Goal: Find specific page/section: Find specific page/section

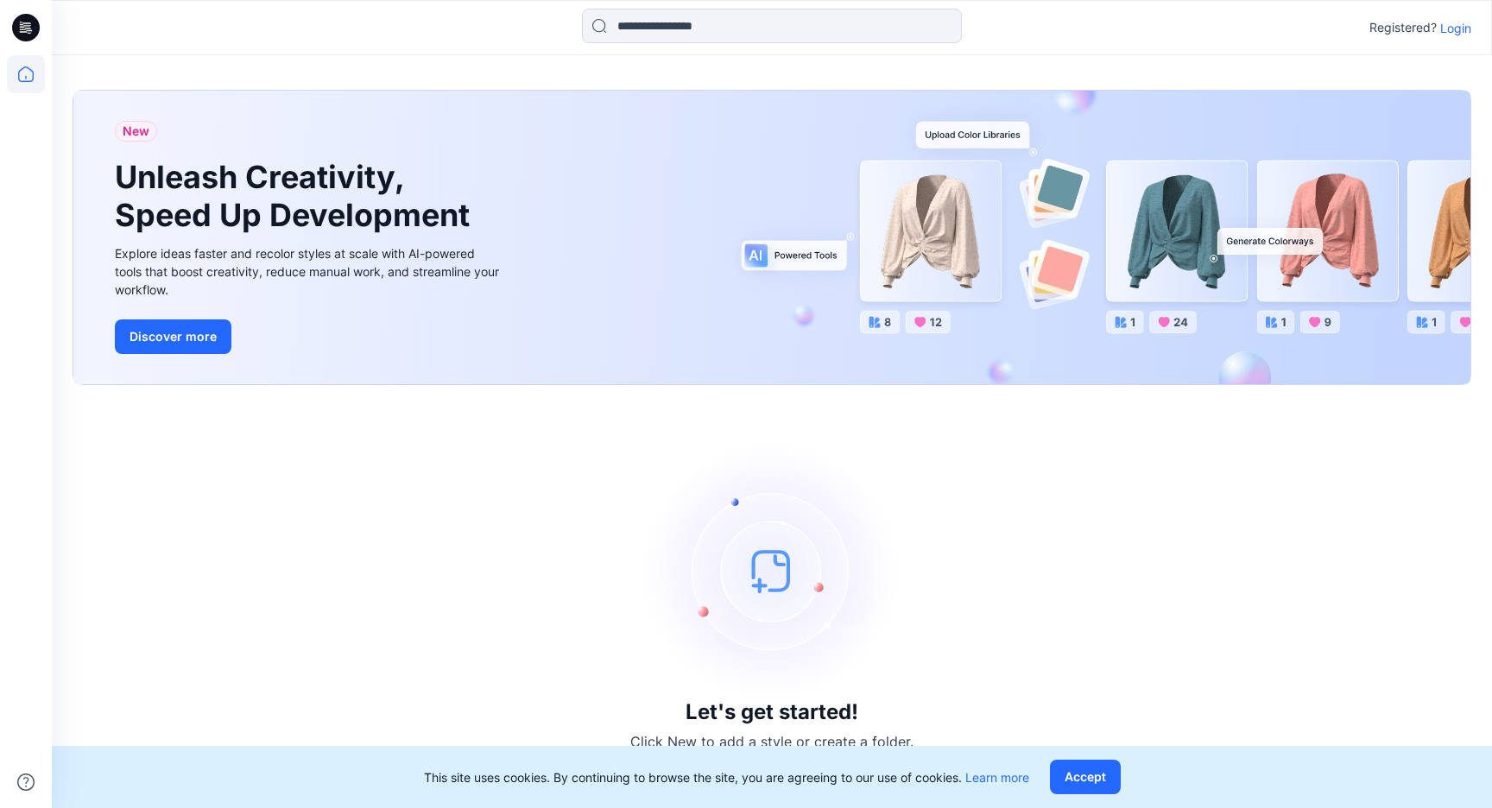
click at [1469, 21] on p "Login" at bounding box center [1455, 28] width 31 height 18
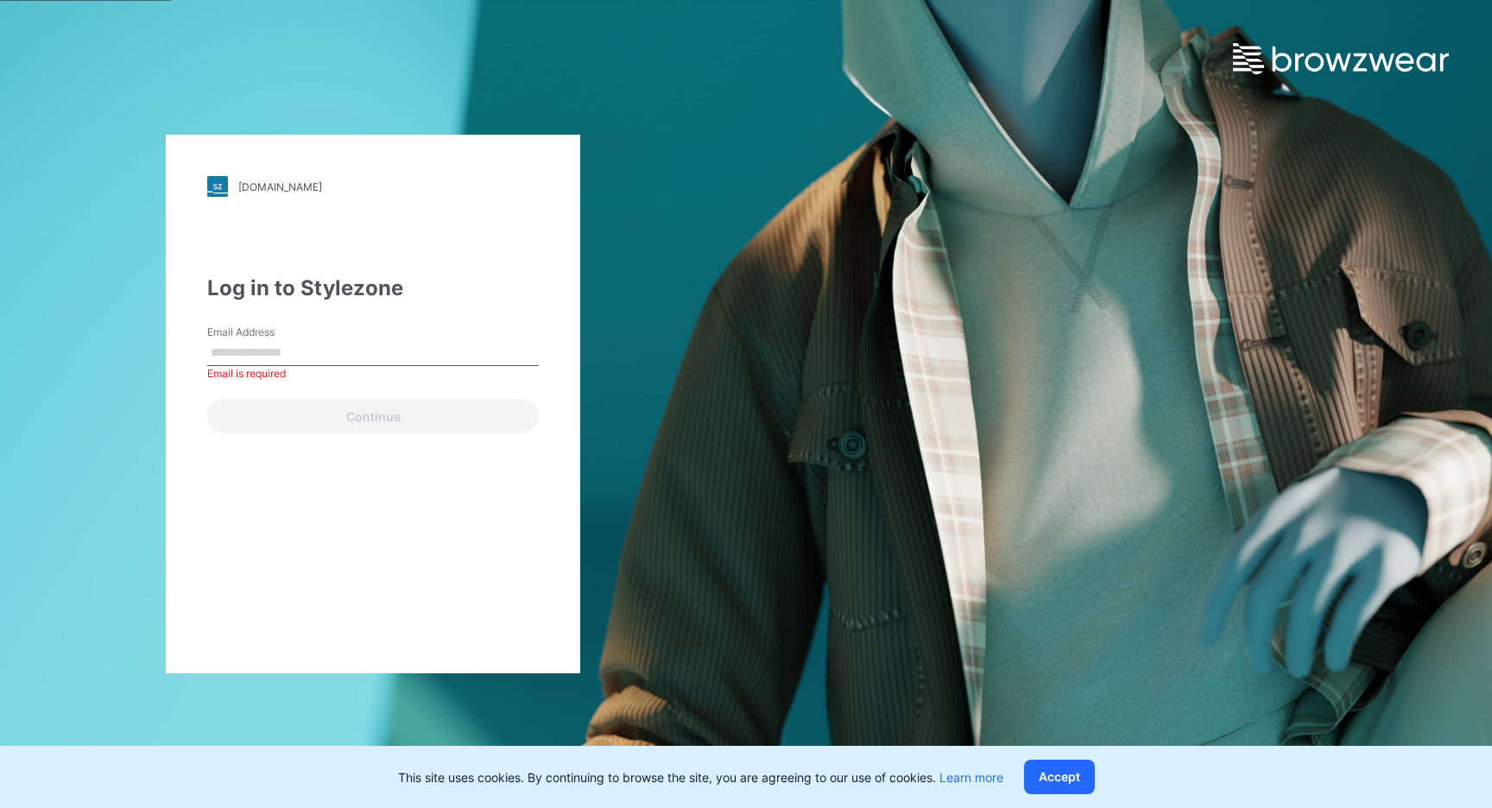
type input "**********"
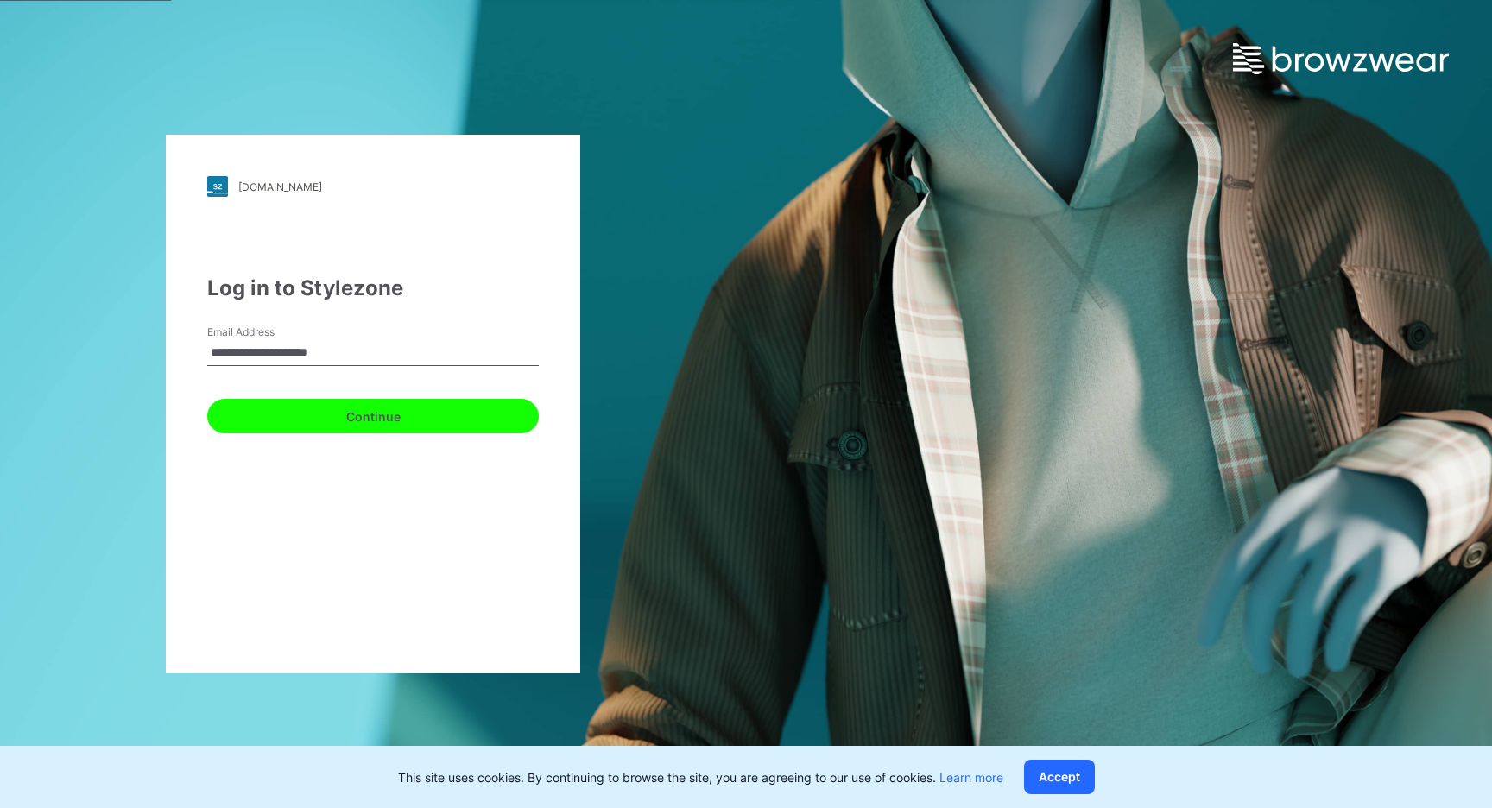
click at [524, 411] on button "Continue" at bounding box center [372, 416] width 331 height 35
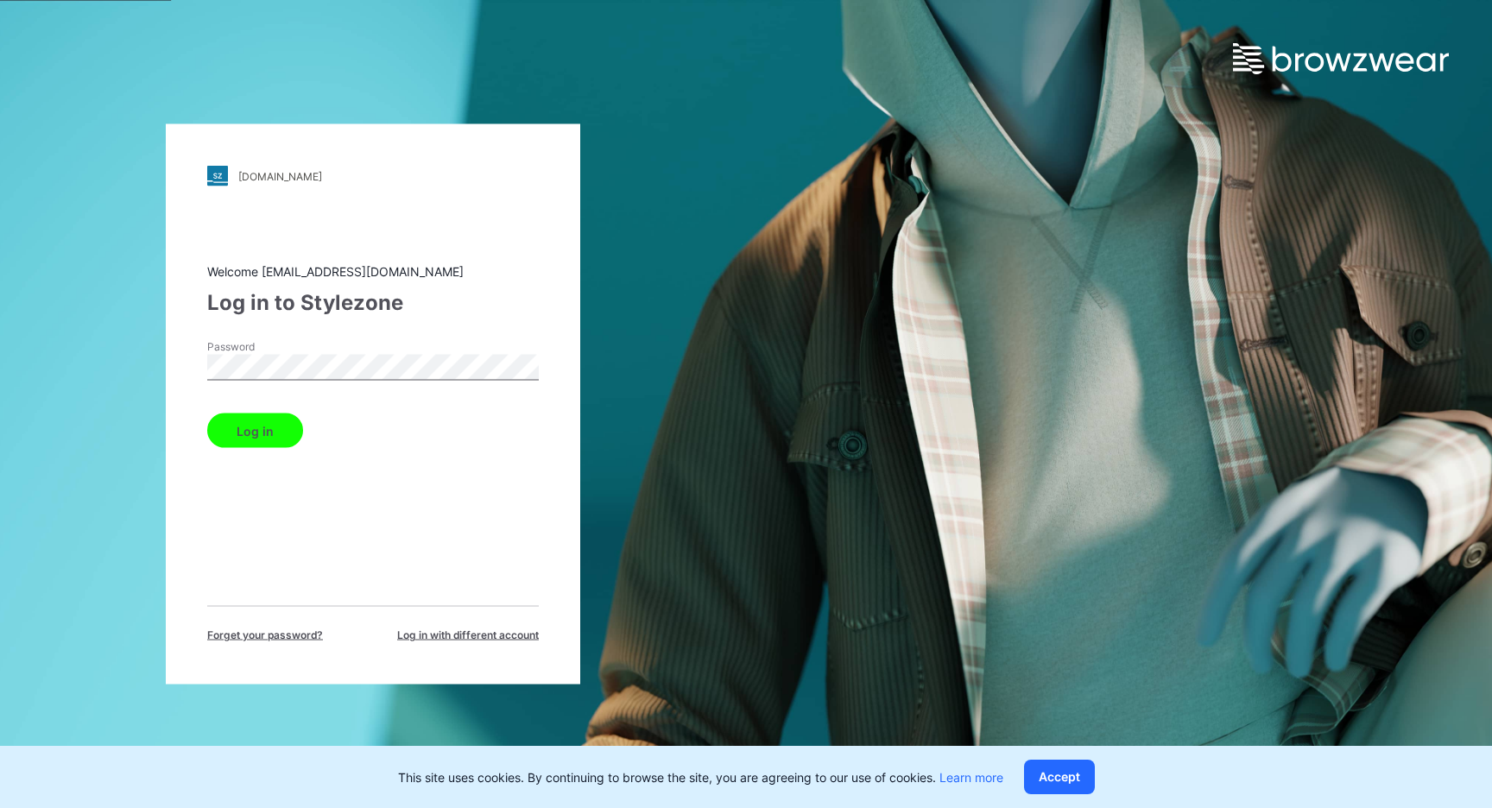
click at [259, 432] on button "Log in" at bounding box center [255, 430] width 96 height 35
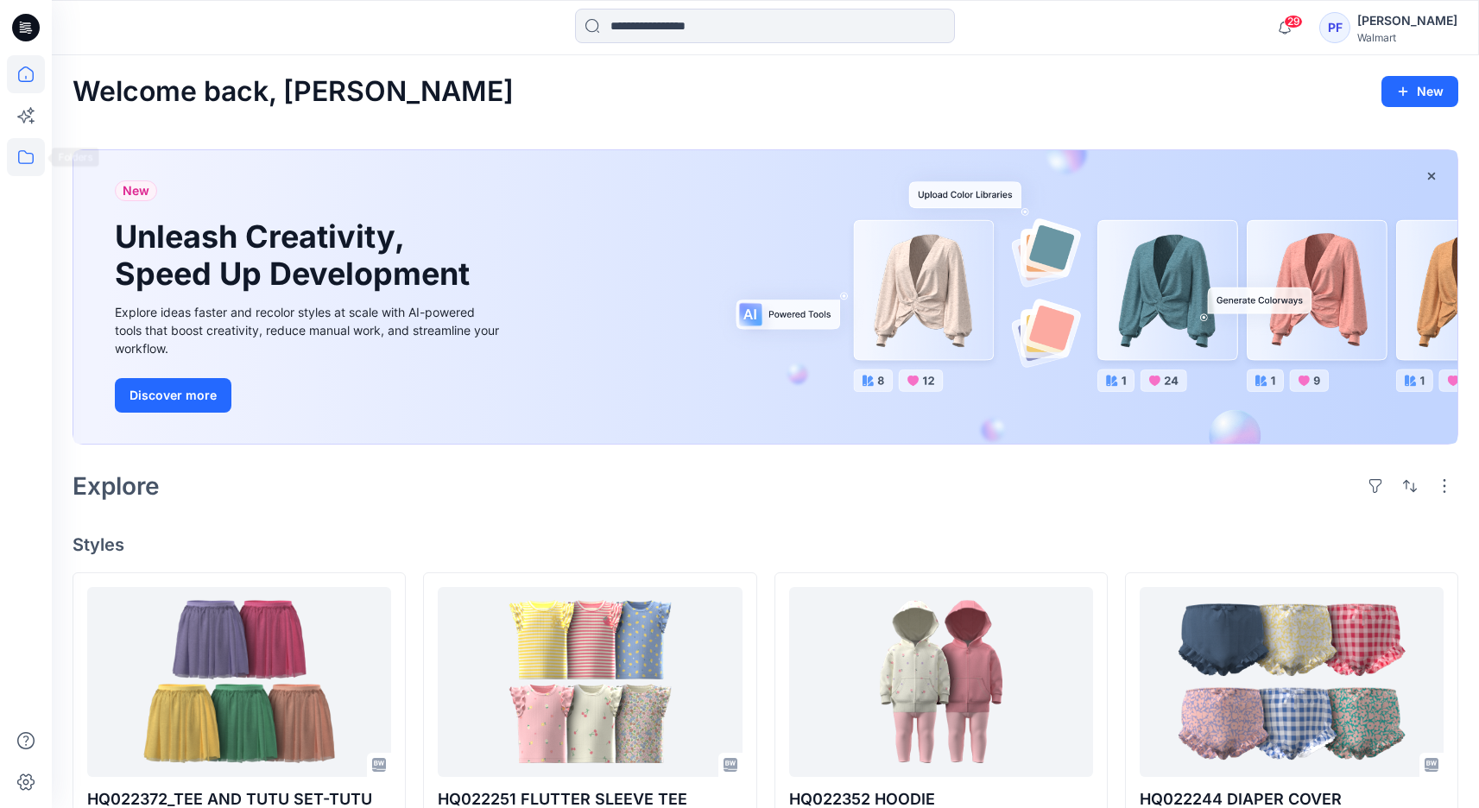
click at [29, 155] on icon at bounding box center [26, 157] width 38 height 38
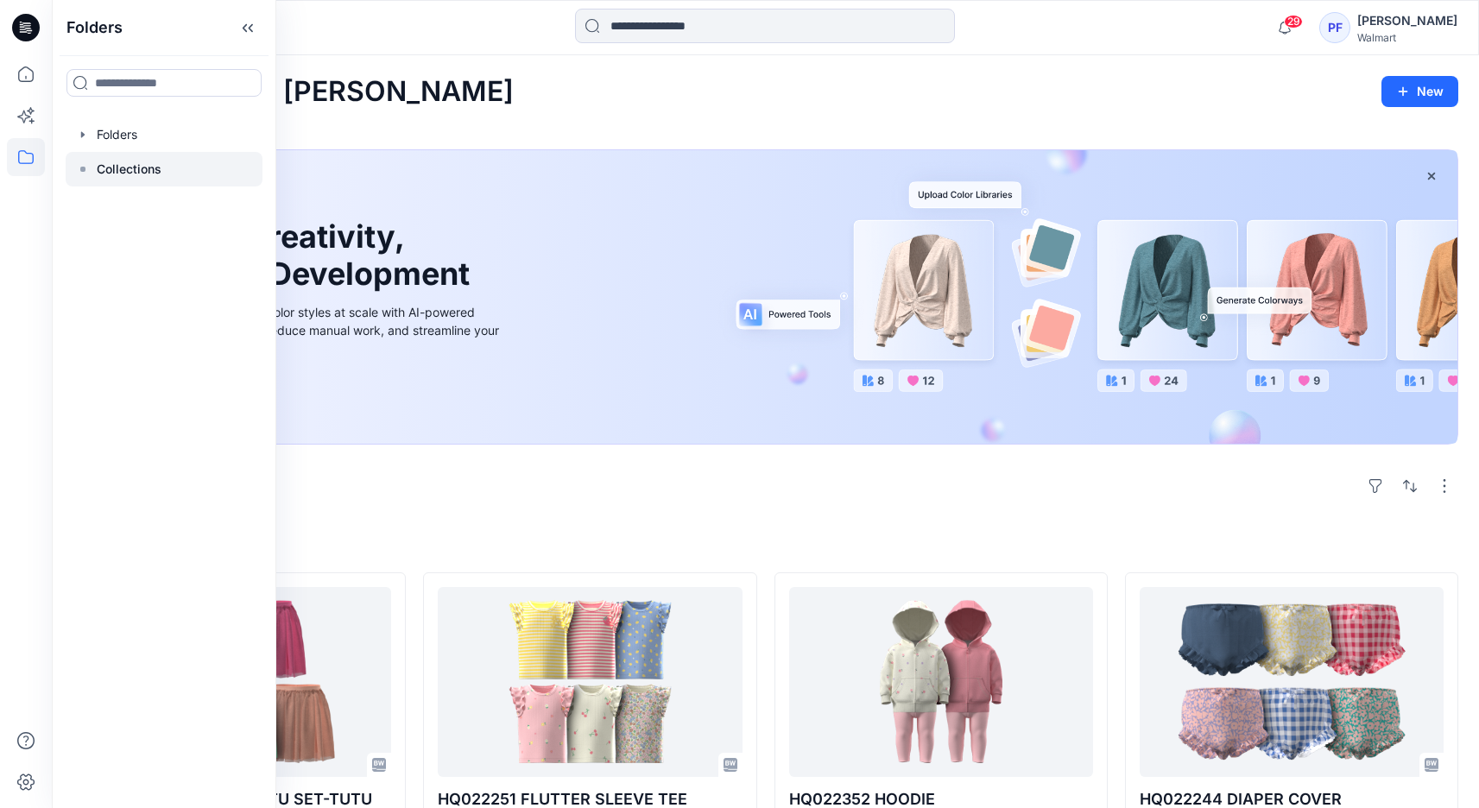
click at [153, 172] on p "Collections" at bounding box center [129, 169] width 65 height 21
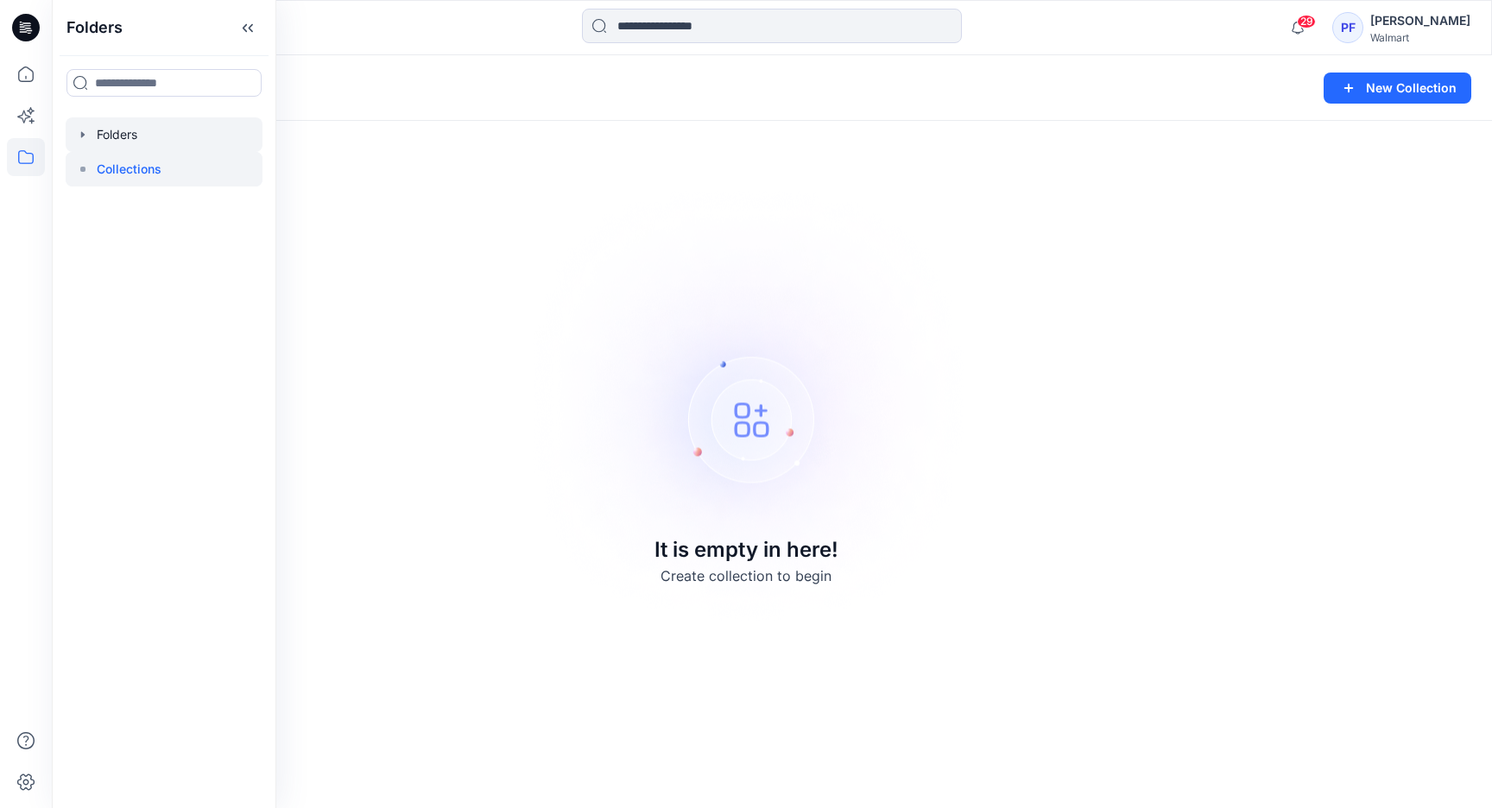
click at [141, 141] on div at bounding box center [164, 134] width 197 height 35
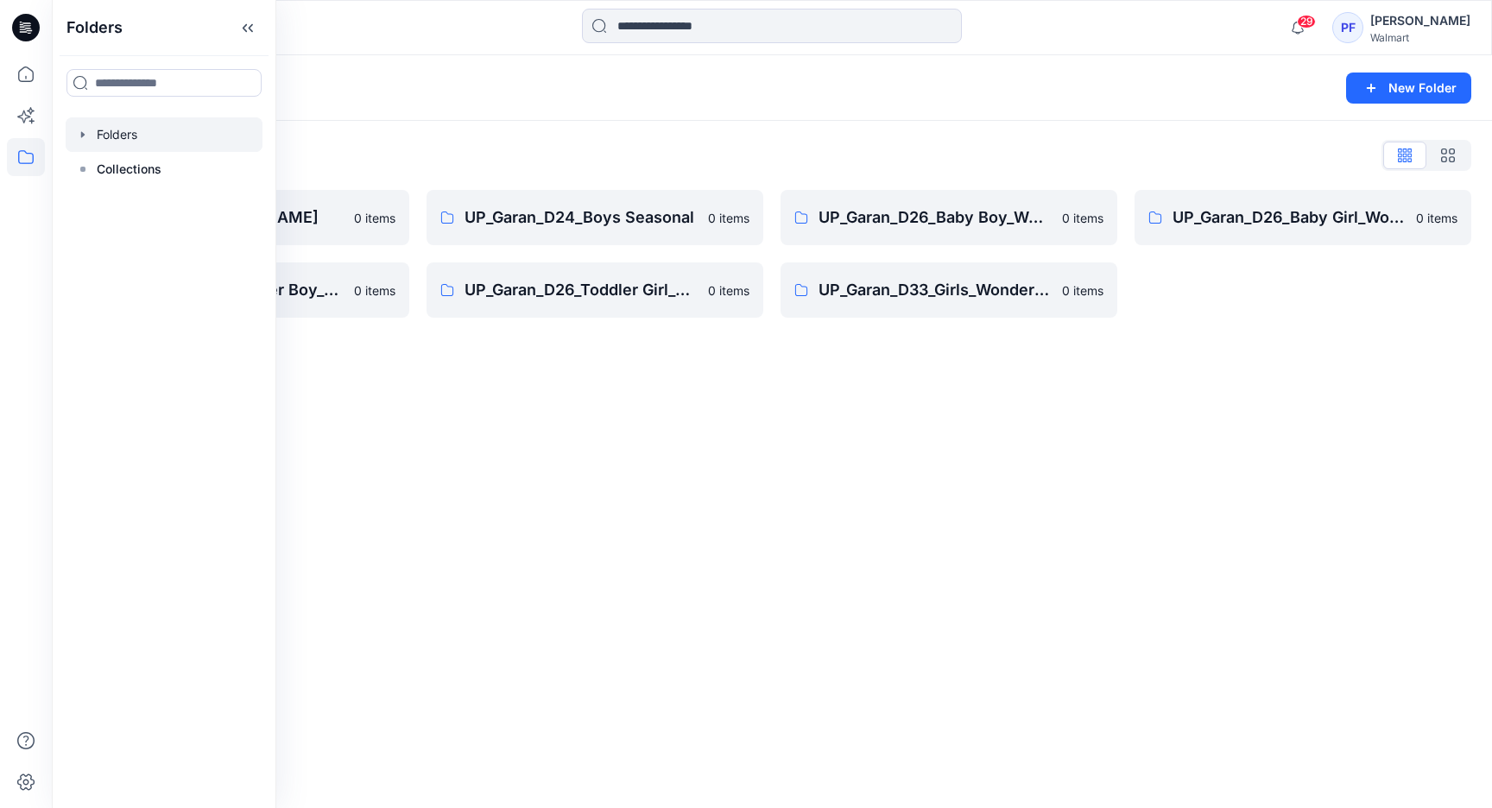
click at [497, 541] on div "Folders New Folder Folders List UP_Garan [PERSON_NAME] 0 items UP_Garan_D26_Tod…" at bounding box center [772, 431] width 1440 height 753
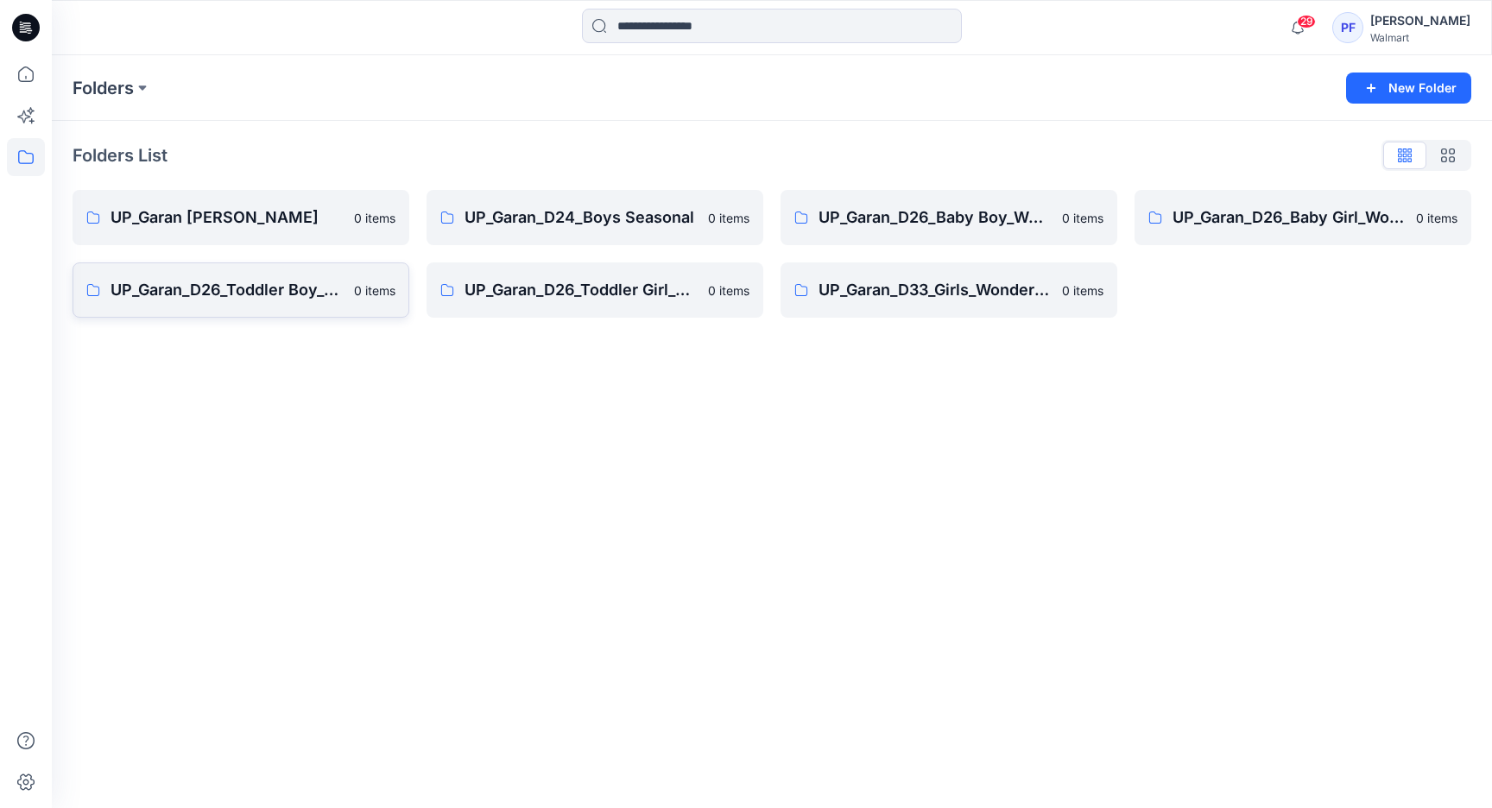
click at [267, 278] on p "UP_Garan_D26_Toddler Boy_Wonder_Nation" at bounding box center [226, 290] width 233 height 24
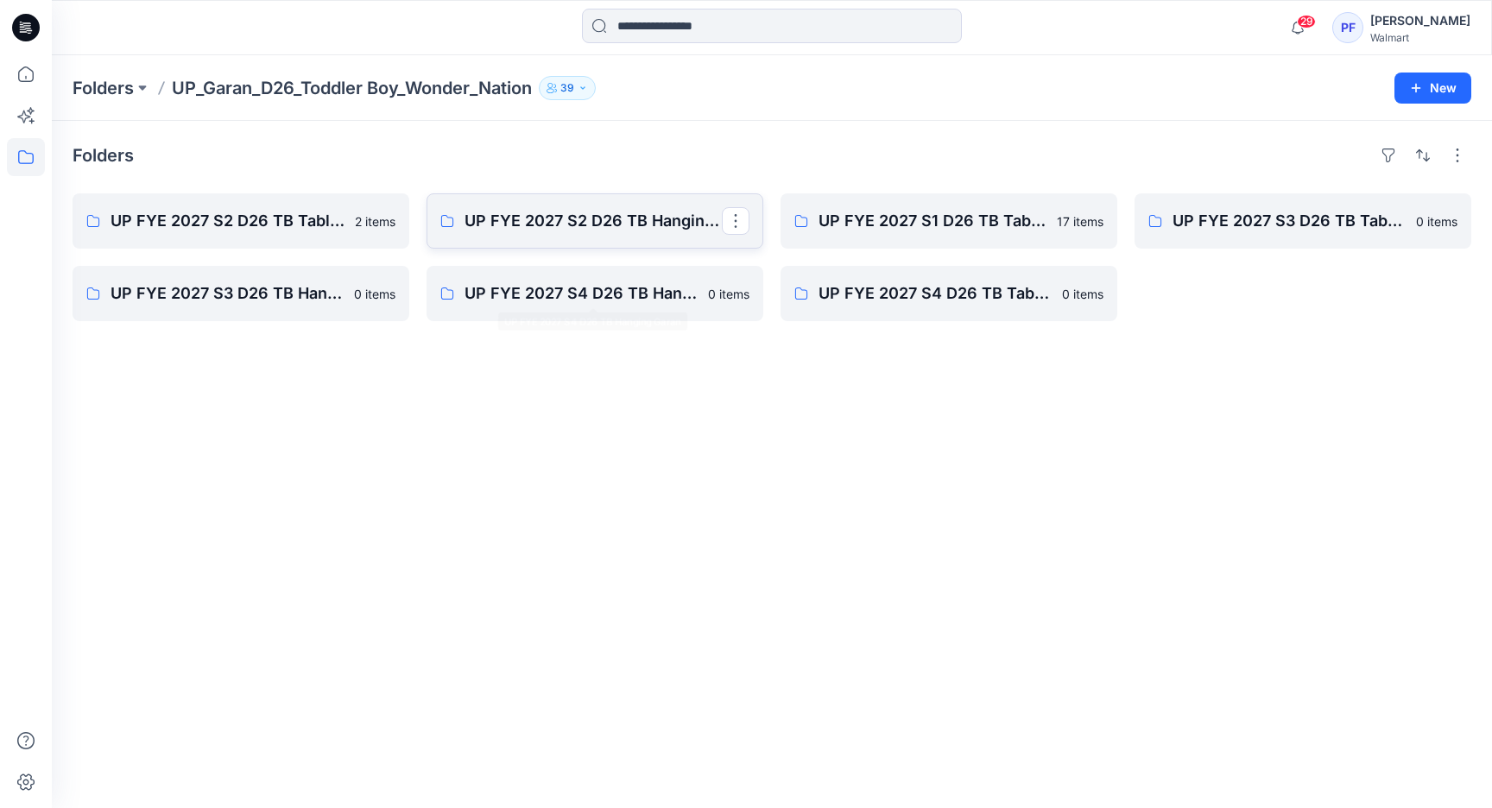
click at [577, 222] on p "UP FYE 2027 S2 D26 TB Hanging Garan" at bounding box center [592, 221] width 257 height 24
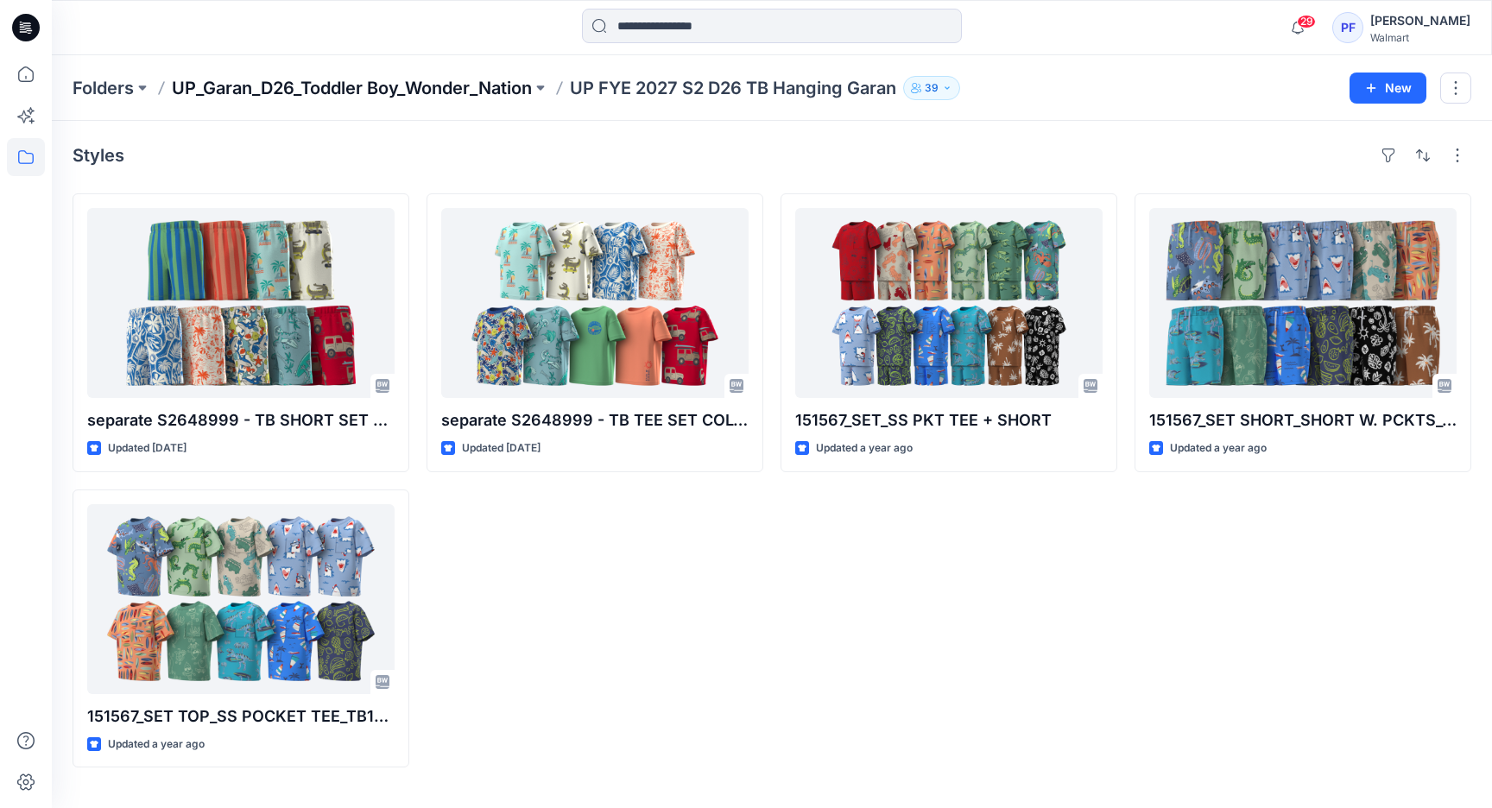
click at [472, 79] on p "UP_Garan_D26_Toddler Boy_Wonder_Nation" at bounding box center [352, 88] width 360 height 24
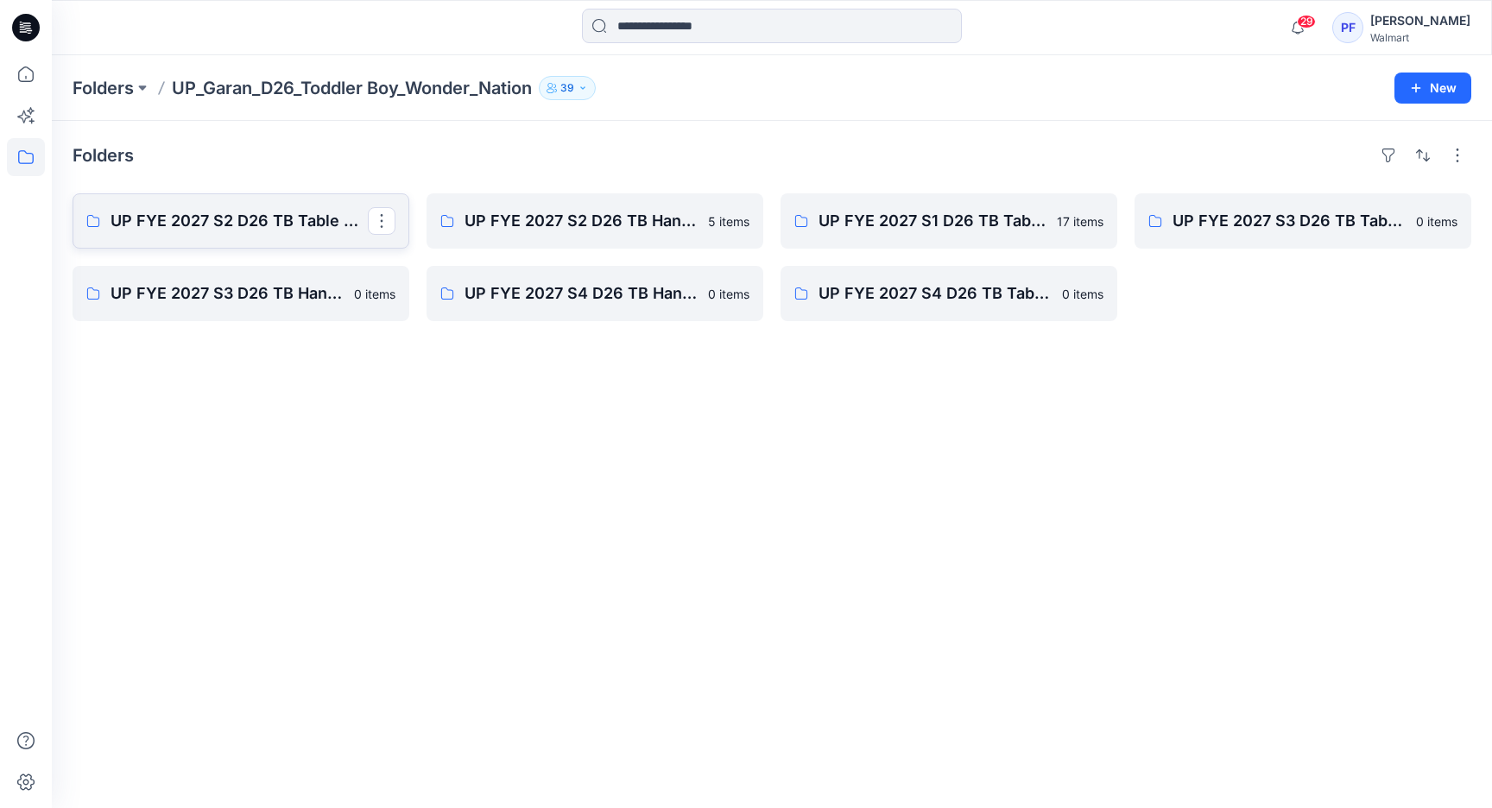
click at [237, 233] on link "UP FYE 2027 S2 D26 TB Table Garan" at bounding box center [241, 220] width 337 height 55
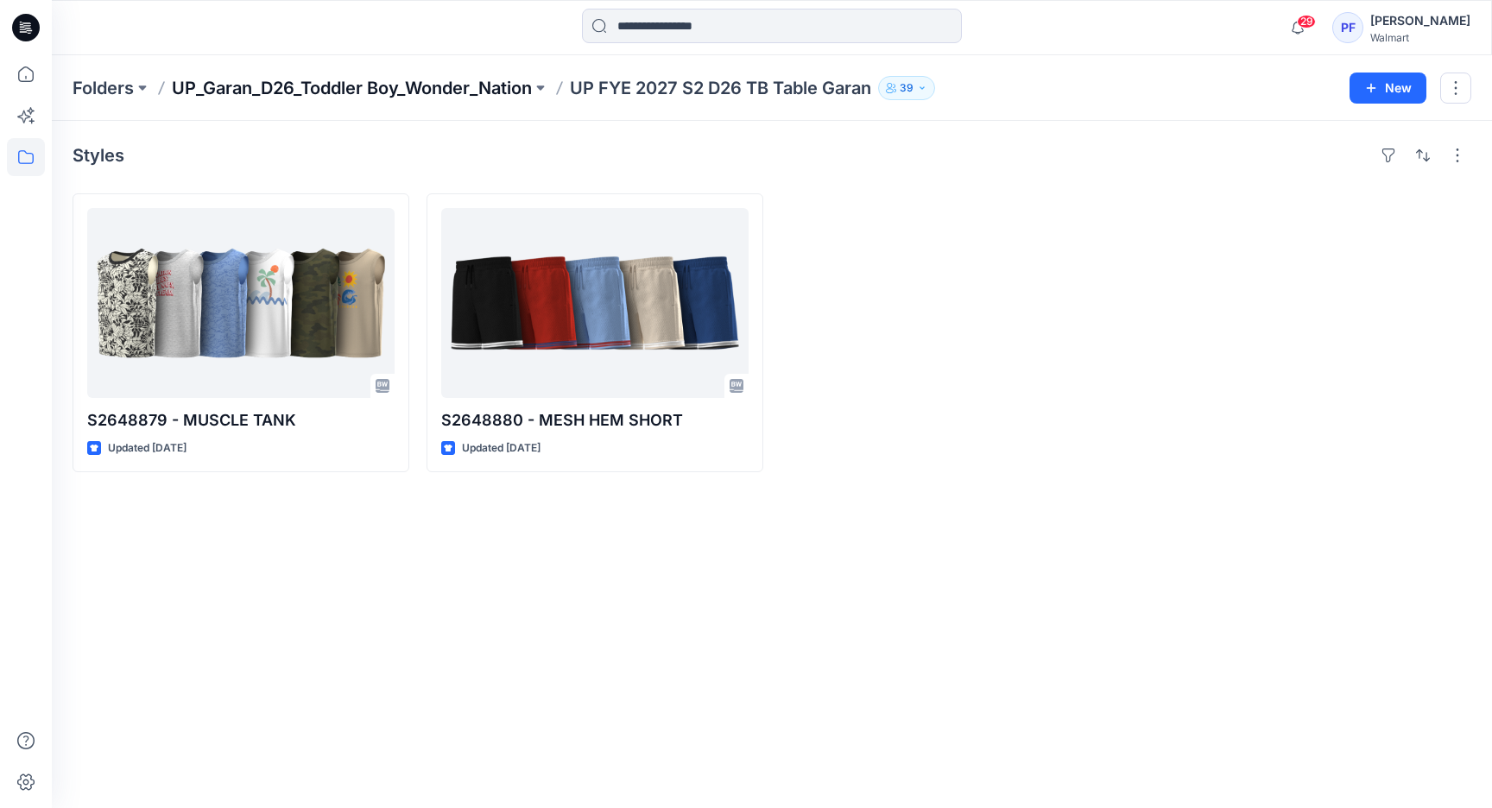
click at [423, 85] on p "UP_Garan_D26_Toddler Boy_Wonder_Nation" at bounding box center [352, 88] width 360 height 24
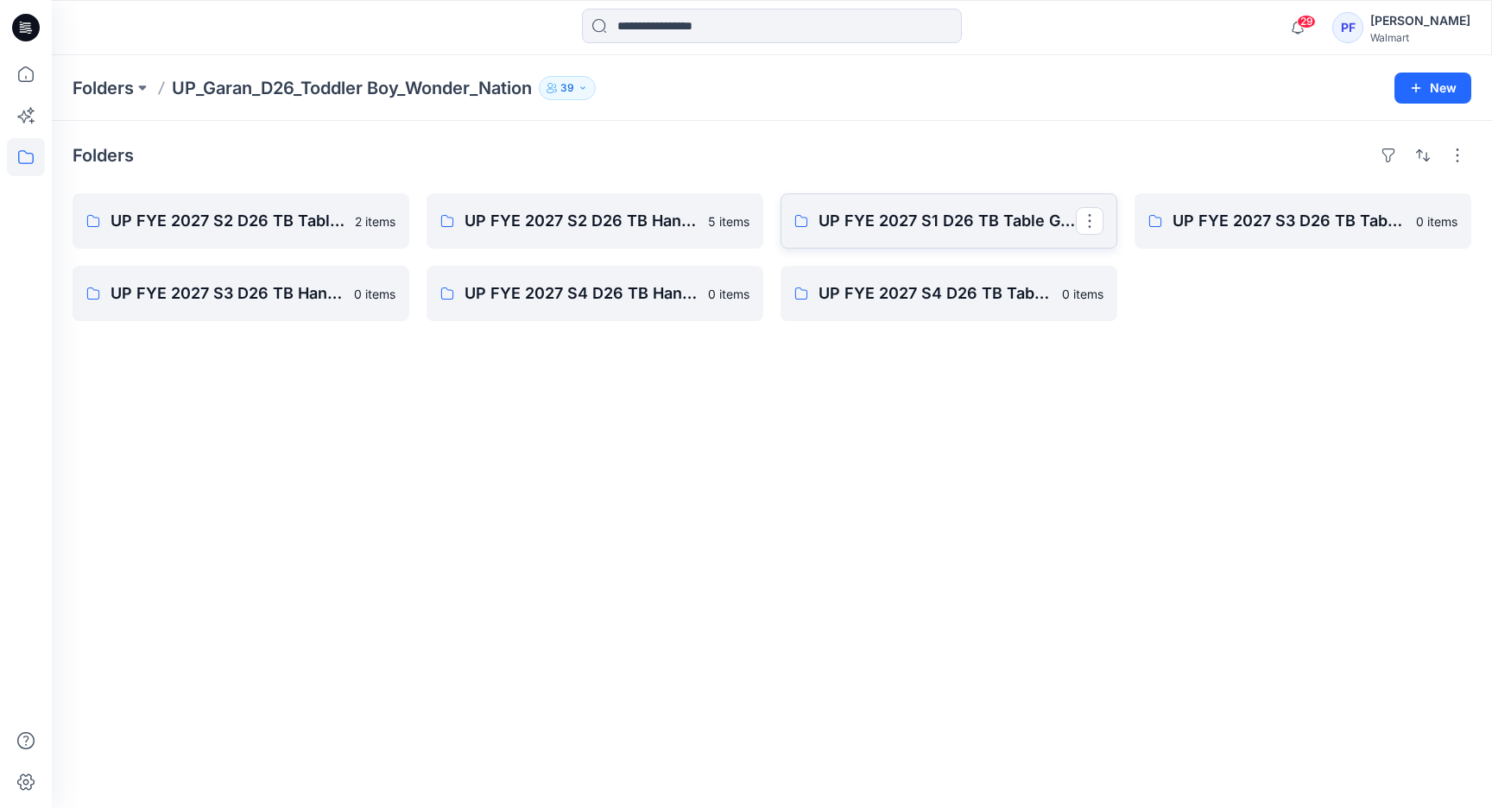
click at [950, 232] on p "UP FYE 2027 S1 D26 TB Table Garan" at bounding box center [946, 221] width 257 height 24
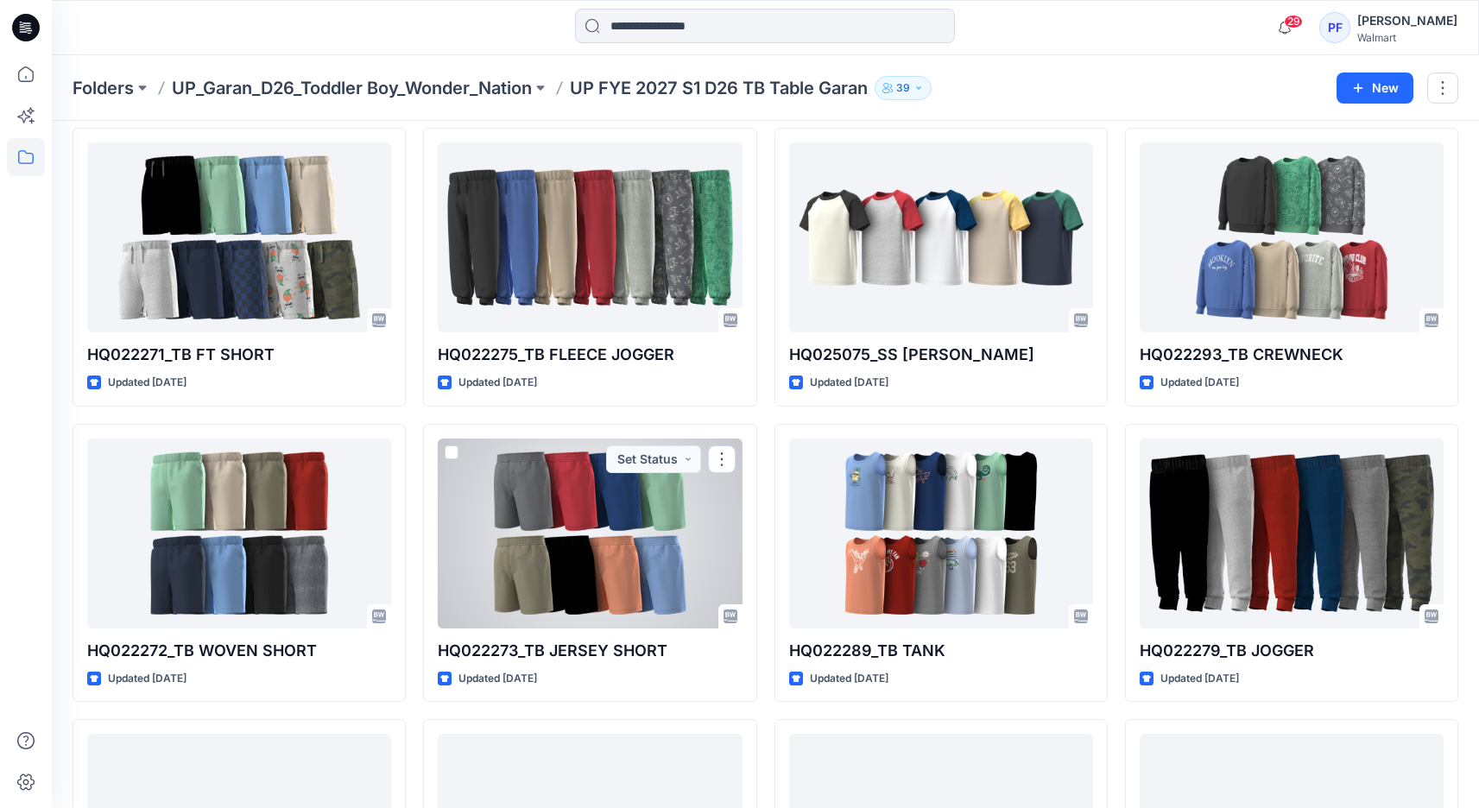
scroll to position [92, 0]
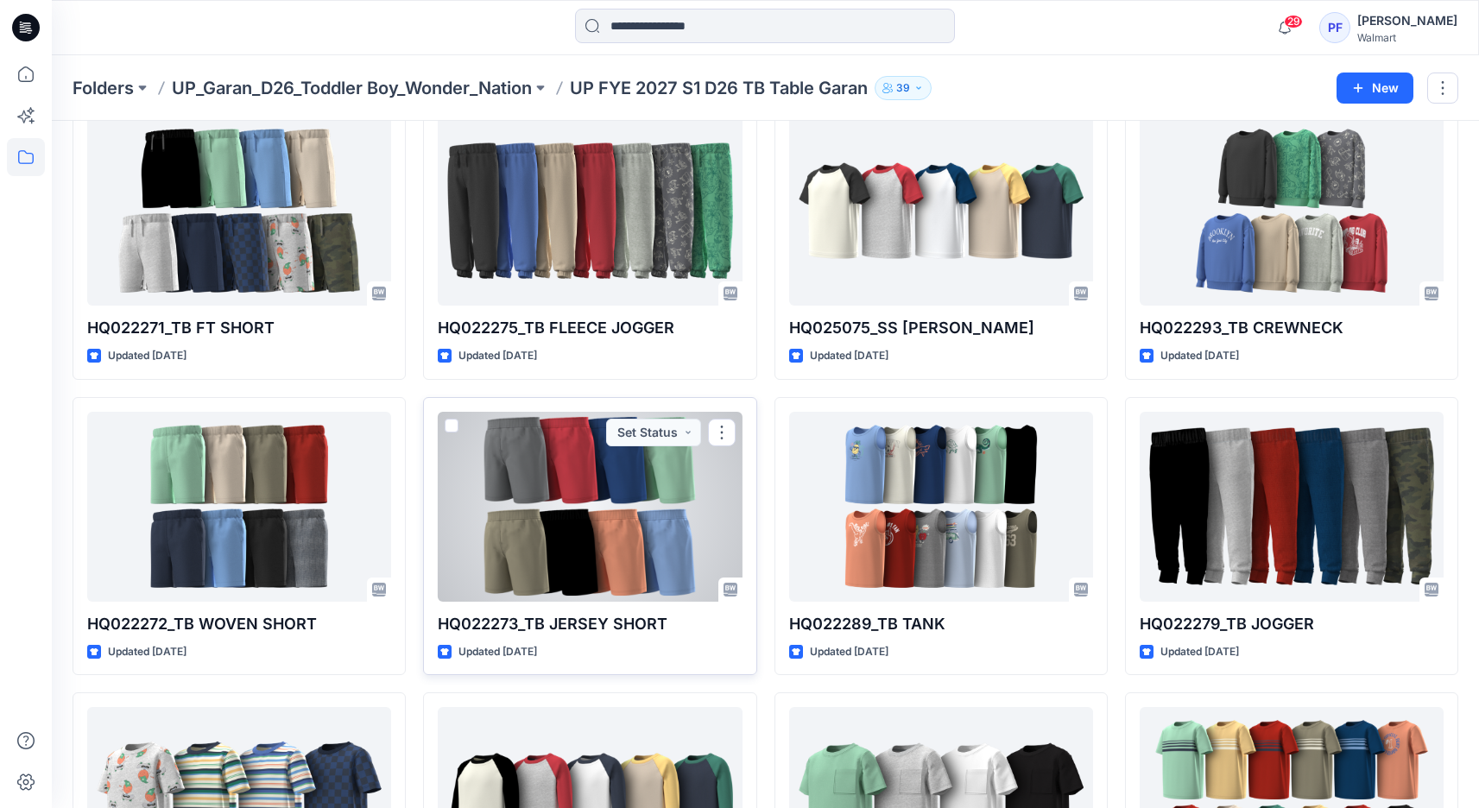
click at [544, 456] on div at bounding box center [590, 507] width 304 height 190
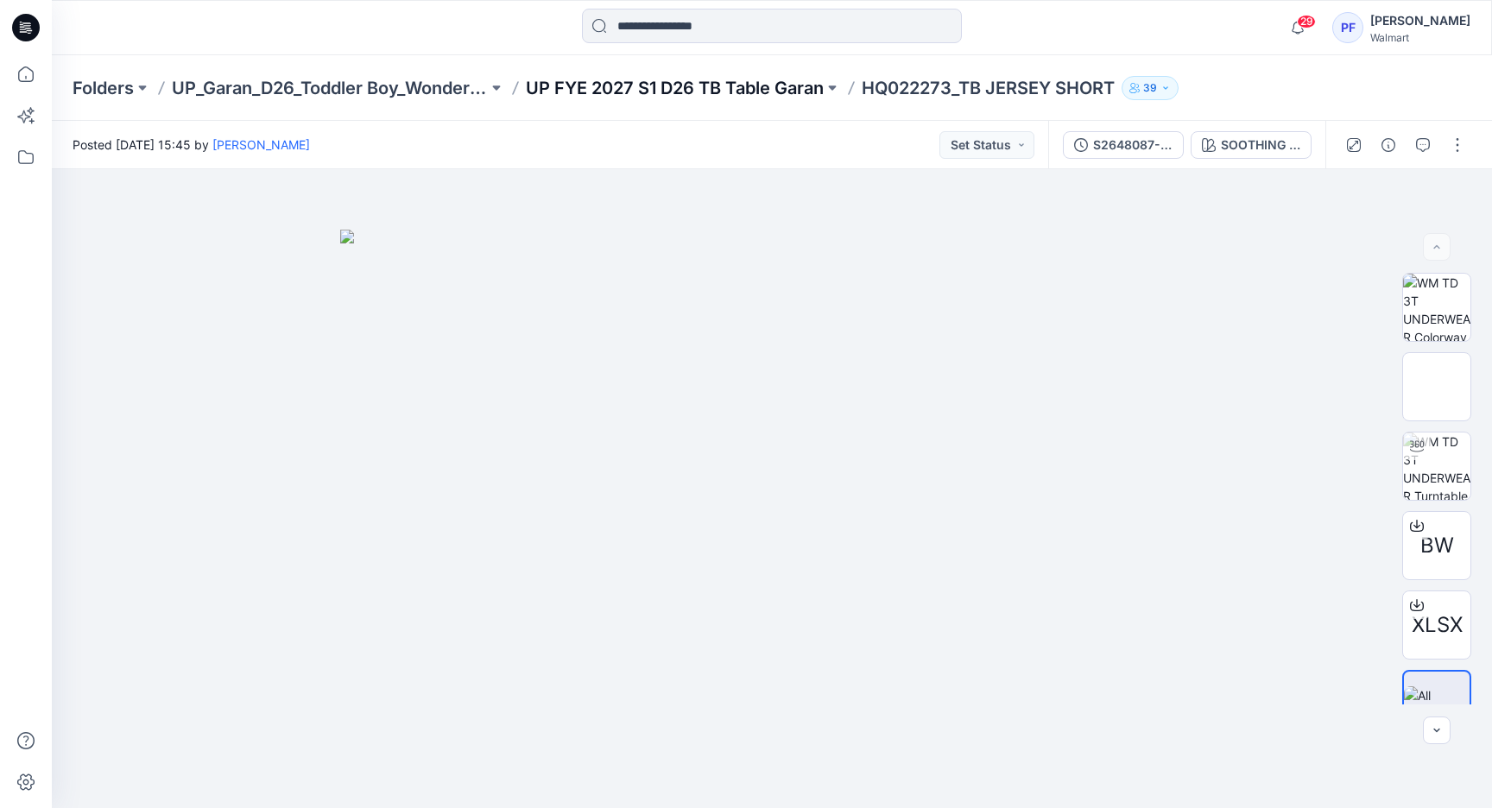
click at [759, 98] on p "UP FYE 2027 S1 D26 TB Table Garan" at bounding box center [675, 88] width 298 height 24
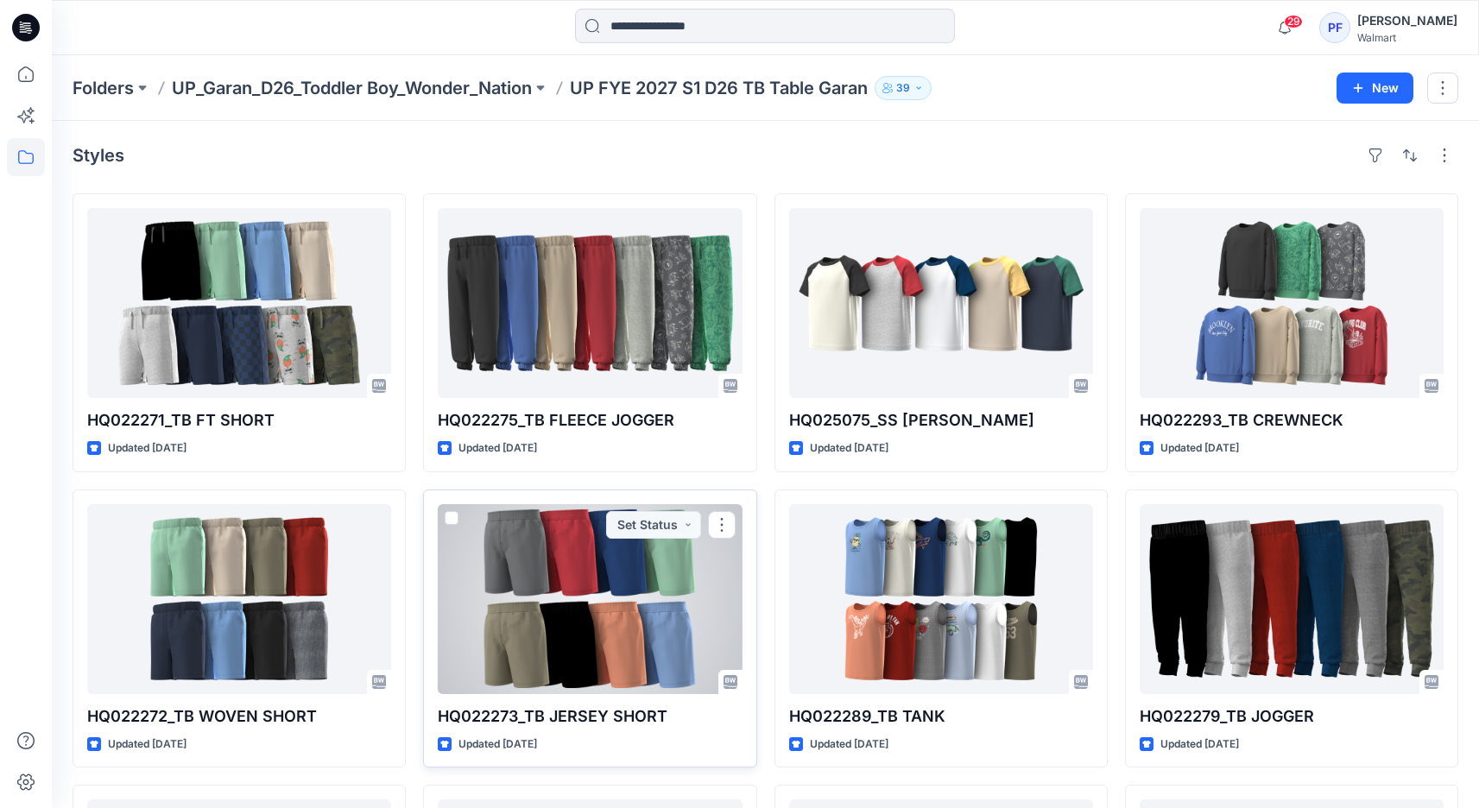
click at [606, 596] on div at bounding box center [590, 599] width 304 height 190
